Goal: Task Accomplishment & Management: Manage account settings

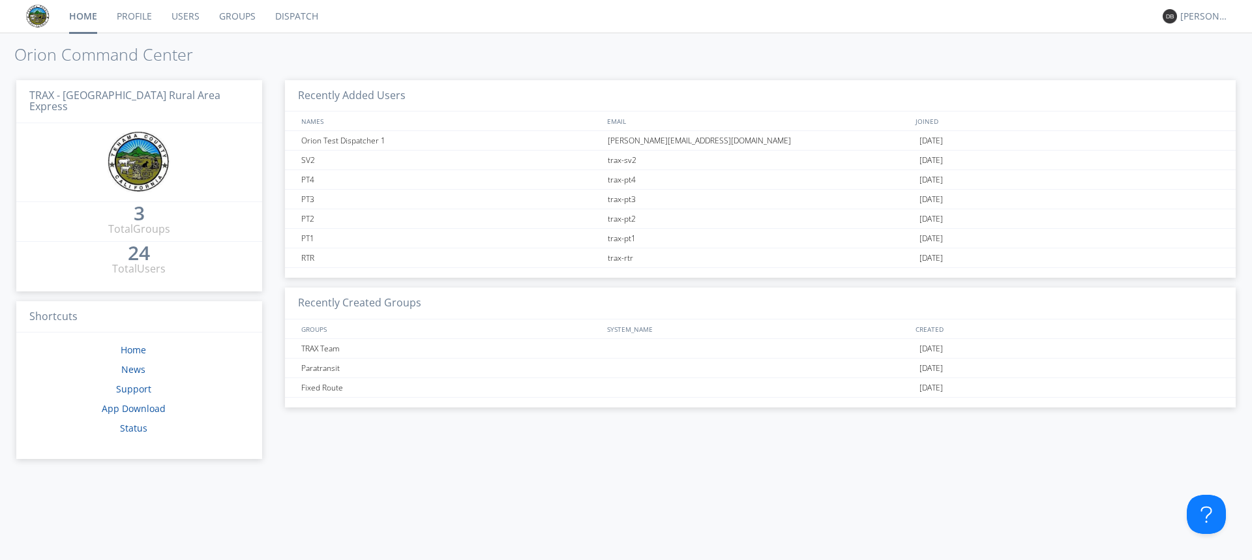
click at [286, 14] on link "Dispatch" at bounding box center [296, 16] width 63 height 33
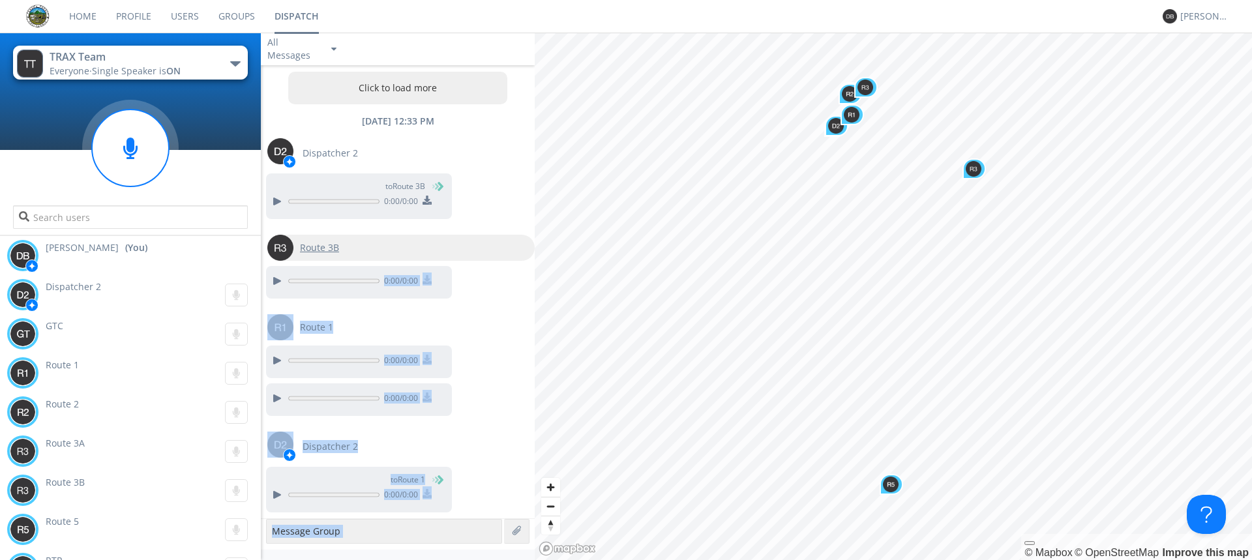
click at [865, 363] on div "TRAX Team Everyone · Single Speaker is ON Paratransit TRAX Team [PERSON_NAME] (…" at bounding box center [626, 297] width 1252 height 528
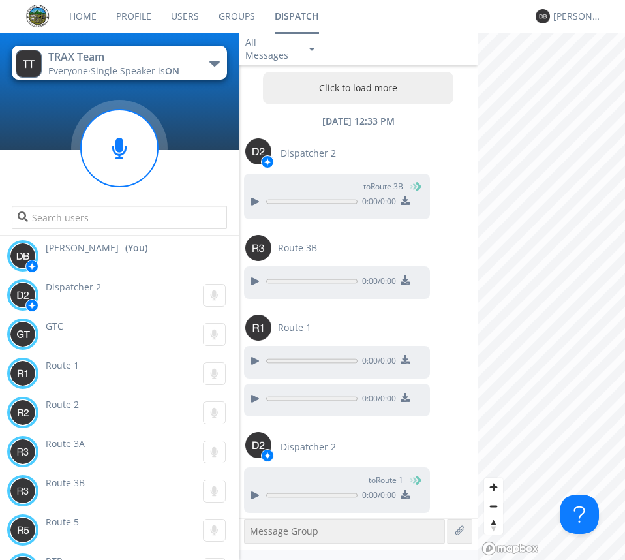
click at [59, 286] on span "Dispatcher 2" at bounding box center [73, 286] width 55 height 12
click at [575, 15] on div "[PERSON_NAME]" at bounding box center [577, 16] width 49 height 13
click at [570, 74] on div "Log Out" at bounding box center [583, 68] width 67 height 23
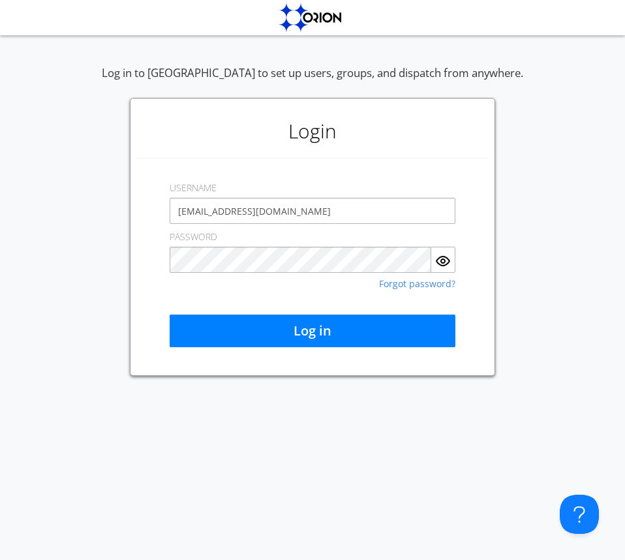
drag, startPoint x: 297, startPoint y: 212, endPoint x: 171, endPoint y: 209, distance: 125.9
click at [171, 209] on input "[EMAIL_ADDRESS][DOMAIN_NAME]" at bounding box center [313, 211] width 286 height 26
type input "dis"
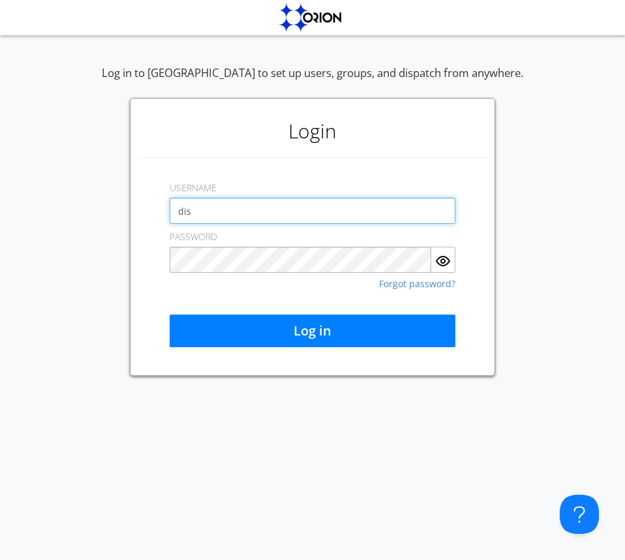
drag, startPoint x: 200, startPoint y: 214, endPoint x: 140, endPoint y: 213, distance: 60.0
click at [143, 211] on div "Login USERNAME dis PASSWORD Forgot password? Log in" at bounding box center [312, 237] width 365 height 278
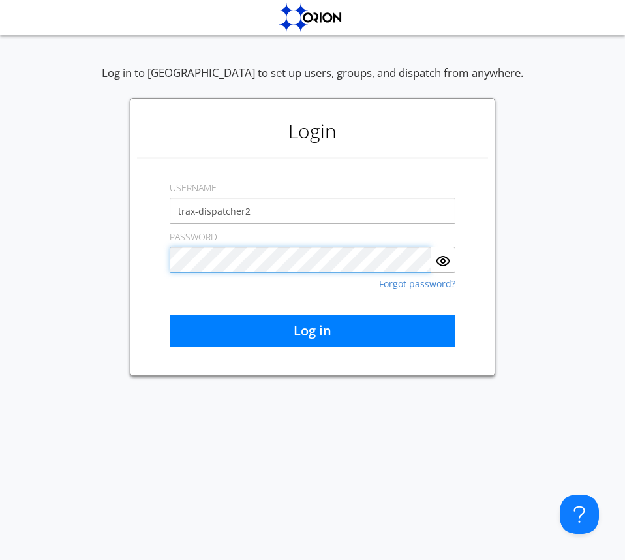
click at [124, 271] on div "Log in to [GEOGRAPHIC_DATA] to set up users, groups, and dispatch from anywhere…" at bounding box center [312, 220] width 625 height 310
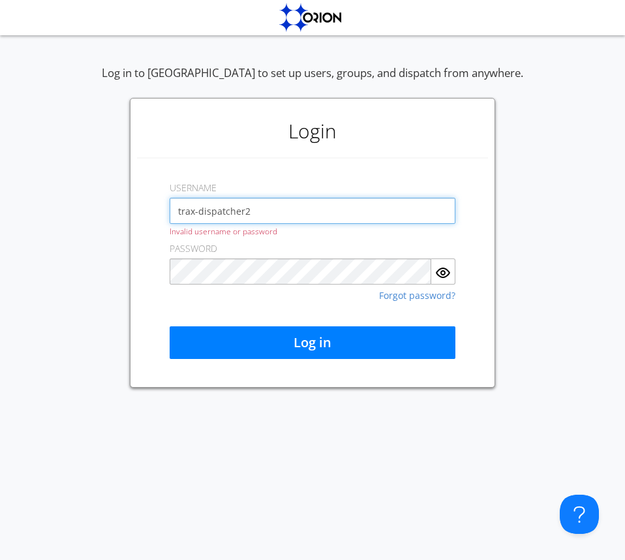
drag, startPoint x: 201, startPoint y: 215, endPoint x: 157, endPoint y: 210, distance: 43.9
click at [157, 210] on div "Login USERNAME trax-dispatcher2 Invalid username or password PASSWORD Forgot pa…" at bounding box center [312, 243] width 365 height 290
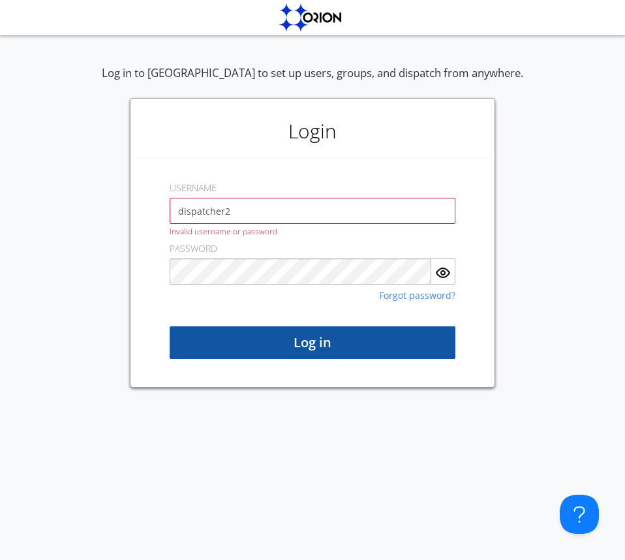
click at [295, 343] on button "Log in" at bounding box center [313, 342] width 286 height 33
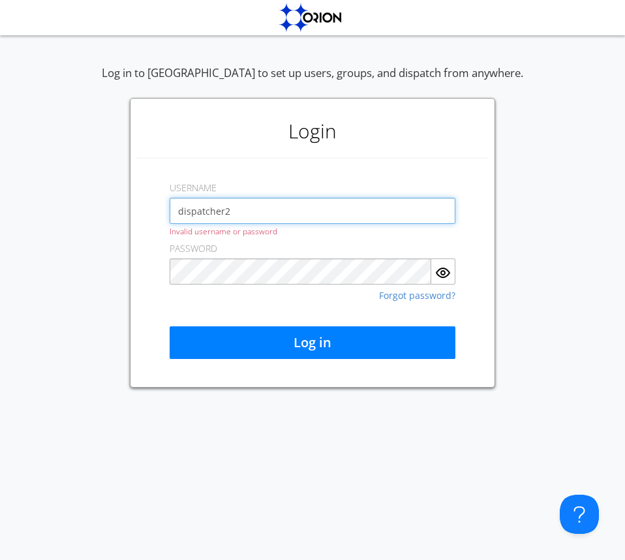
click at [248, 217] on input "dispatcher2" at bounding box center [313, 211] width 286 height 26
click at [178, 210] on input "dispatcher2" at bounding box center [313, 211] width 286 height 26
type input "Trax-dispatcher2"
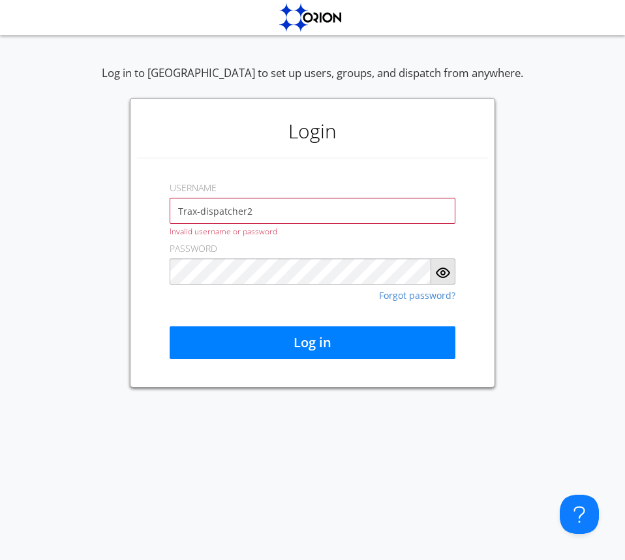
click at [448, 277] on img "button" at bounding box center [443, 273] width 16 height 16
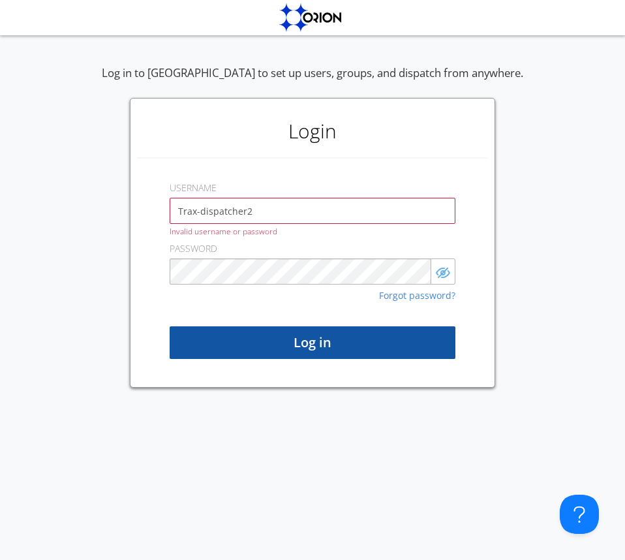
click at [292, 344] on button "Log in" at bounding box center [313, 342] width 286 height 33
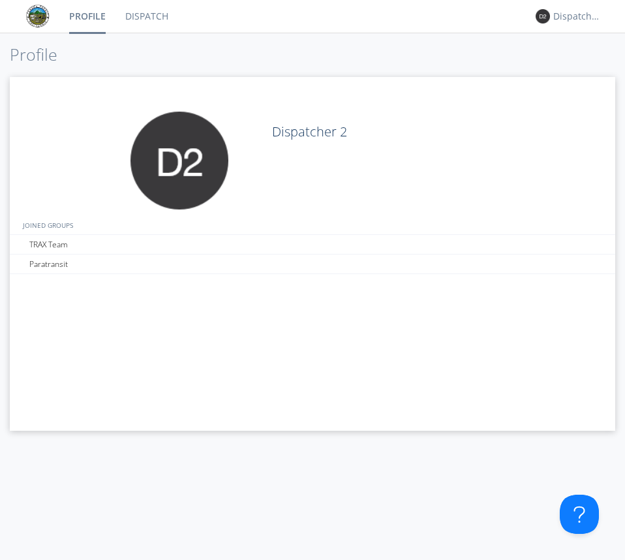
click at [153, 17] on link "Dispatch" at bounding box center [146, 16] width 63 height 33
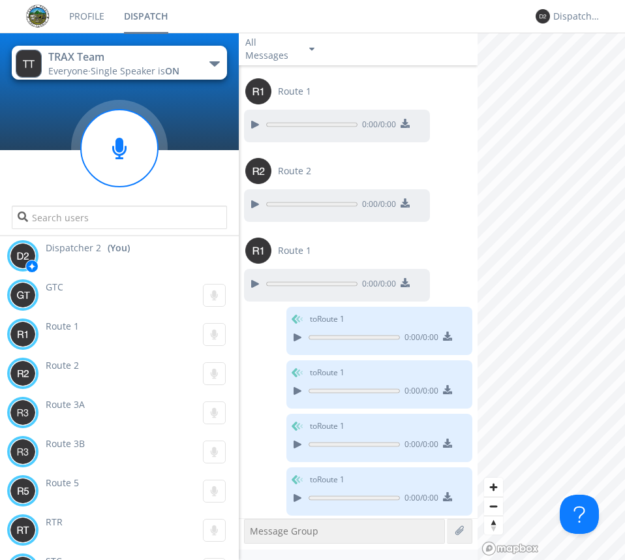
scroll to position [954, 0]
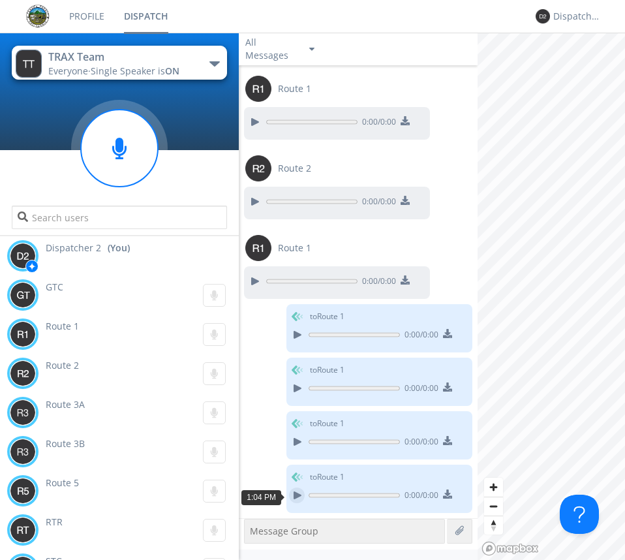
click at [290, 496] on div at bounding box center [297, 495] width 16 height 16
click at [292, 494] on div at bounding box center [297, 495] width 16 height 16
click at [290, 494] on div at bounding box center [297, 495] width 16 height 16
click at [297, 496] on div at bounding box center [297, 495] width 16 height 16
click at [294, 500] on div at bounding box center [297, 495] width 16 height 16
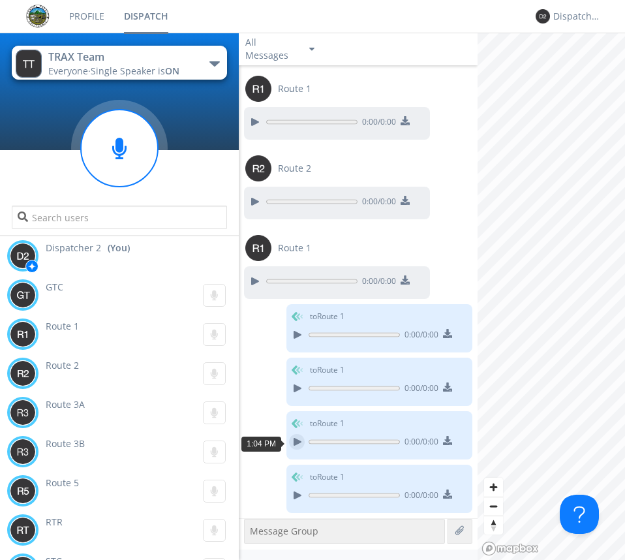
click at [289, 442] on div at bounding box center [297, 442] width 16 height 16
click at [290, 391] on div at bounding box center [297, 388] width 16 height 16
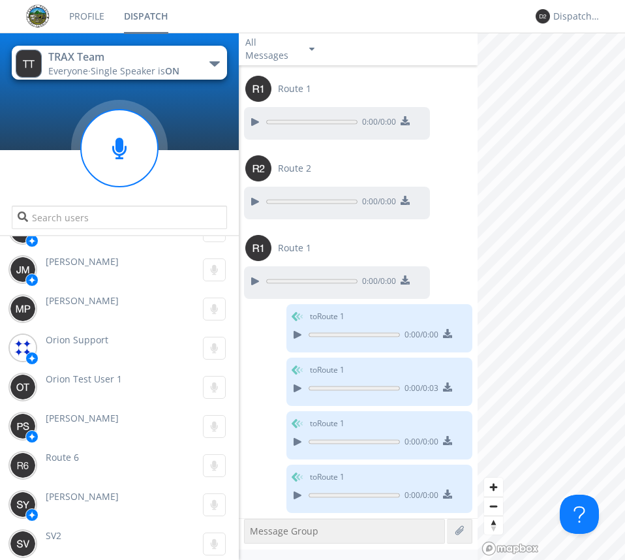
scroll to position [537, 0]
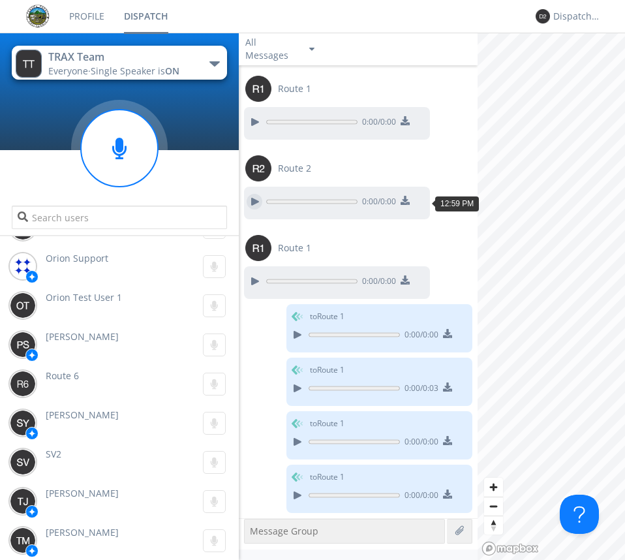
click at [255, 200] on div at bounding box center [255, 202] width 16 height 16
click at [256, 282] on div at bounding box center [255, 281] width 16 height 16
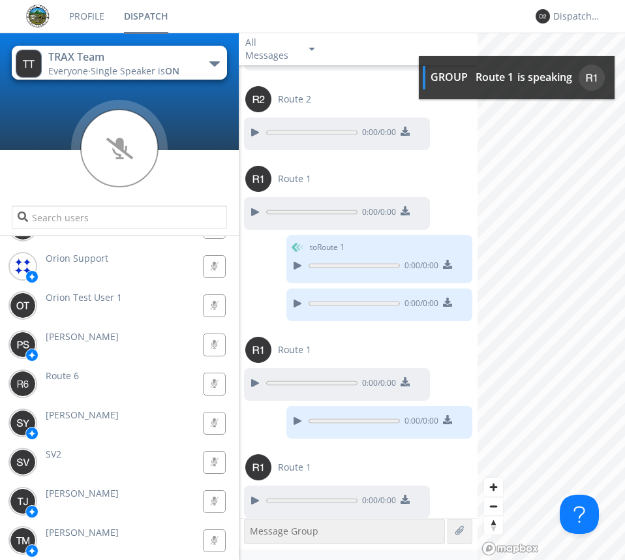
scroll to position [1834, 0]
